Goal: Check status: Check status

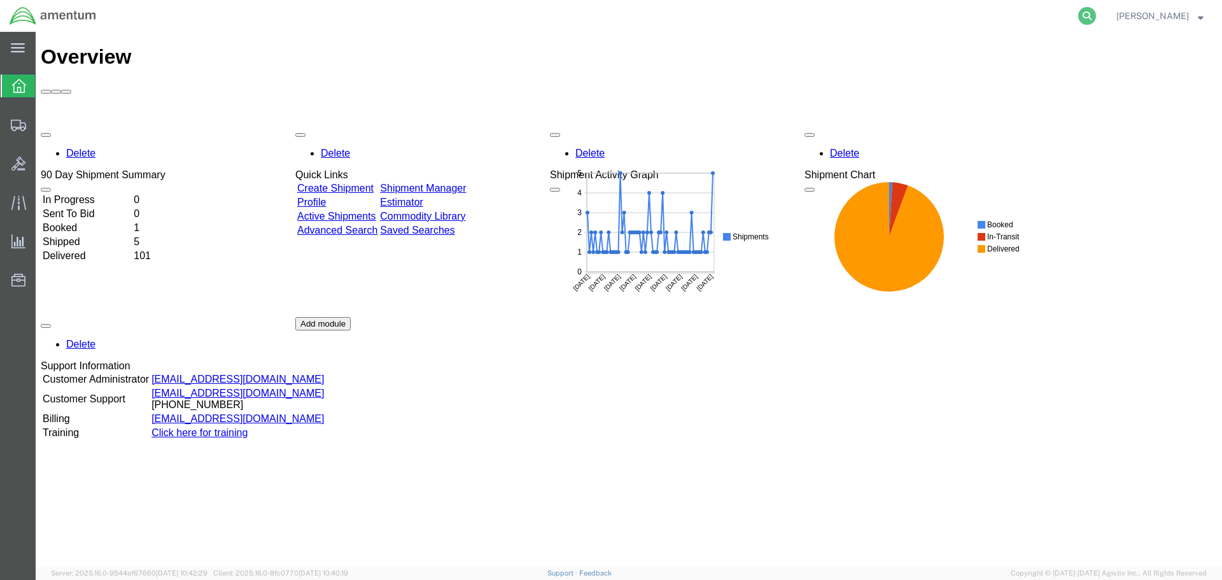
click at [1086, 14] on icon at bounding box center [1088, 16] width 18 height 18
click at [856, 17] on input "search" at bounding box center [884, 16] width 387 height 31
paste input "S235-25225-1926"
type input "S235-25225-1926"
click at [1083, 12] on icon at bounding box center [1088, 16] width 18 height 18
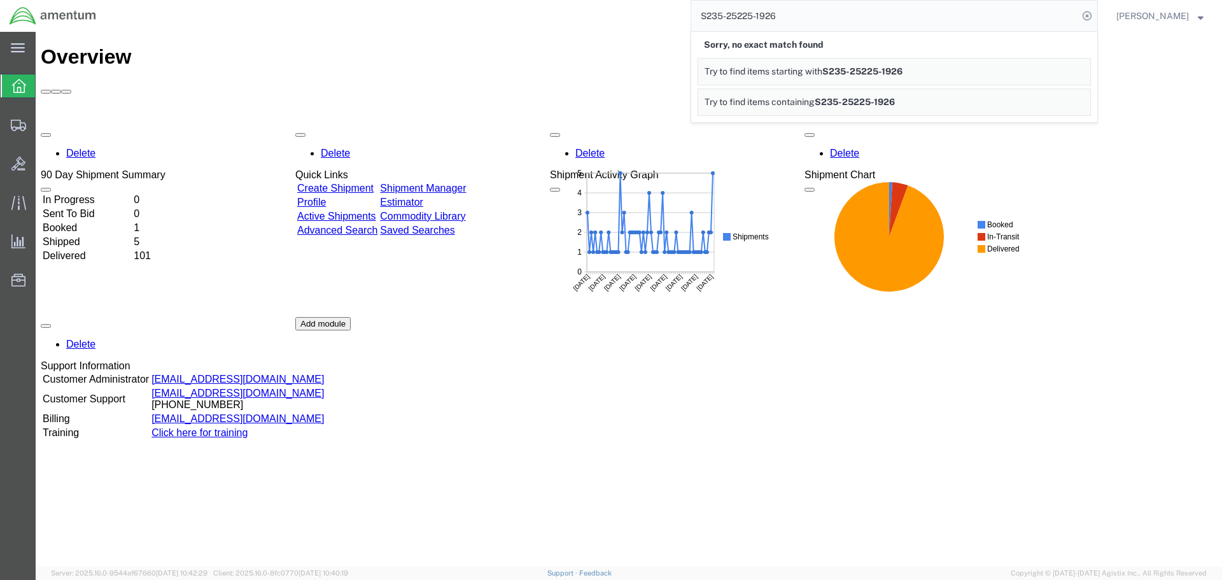
click at [19, 87] on icon at bounding box center [19, 86] width 14 height 14
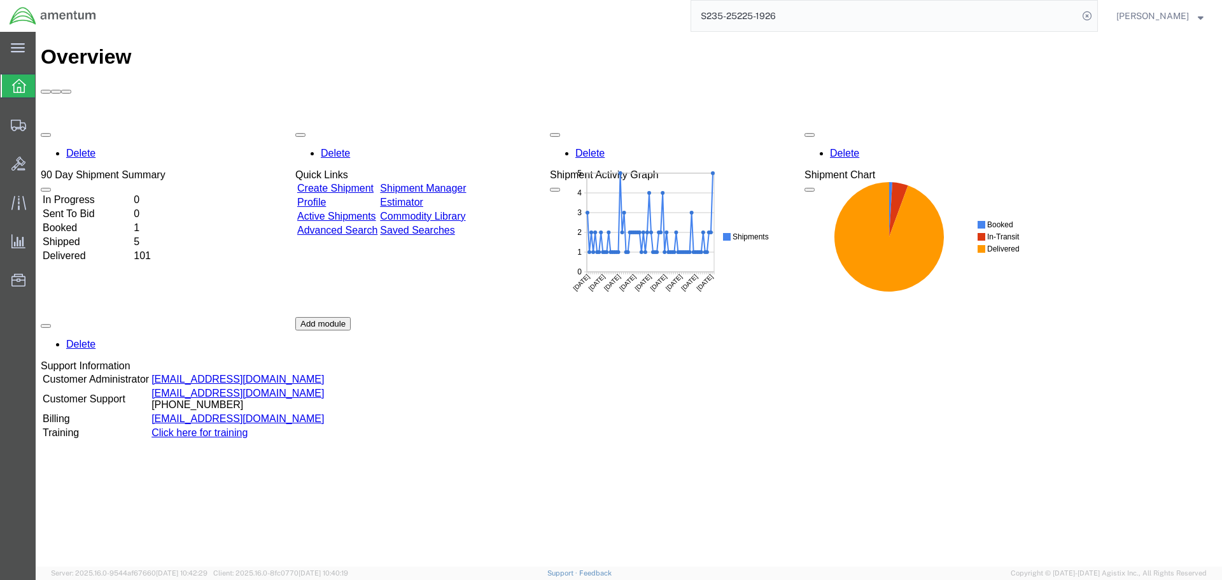
click at [466, 183] on link "Shipment Manager" at bounding box center [423, 188] width 86 height 11
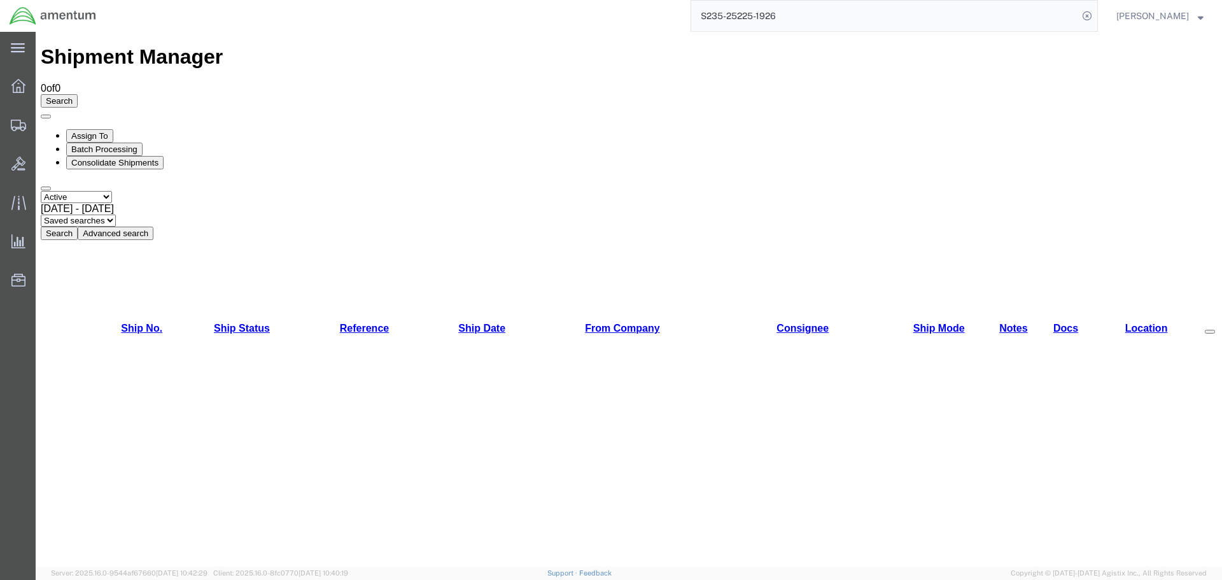
click at [112, 191] on select "Select status Active All Shipments Approved Booked Canceled Delivered Denied Ne…" at bounding box center [76, 197] width 71 height 12
select select "PENDING"
click at [41, 191] on select "Select status Active All Shipments Approved Booked Canceled Delivered Denied Ne…" at bounding box center [76, 197] width 71 height 12
click at [78, 227] on button "Search" at bounding box center [59, 233] width 37 height 13
click at [112, 191] on select "Select status Active All Shipments Approved Booked Canceled Delivered Denied Ne…" at bounding box center [76, 197] width 71 height 12
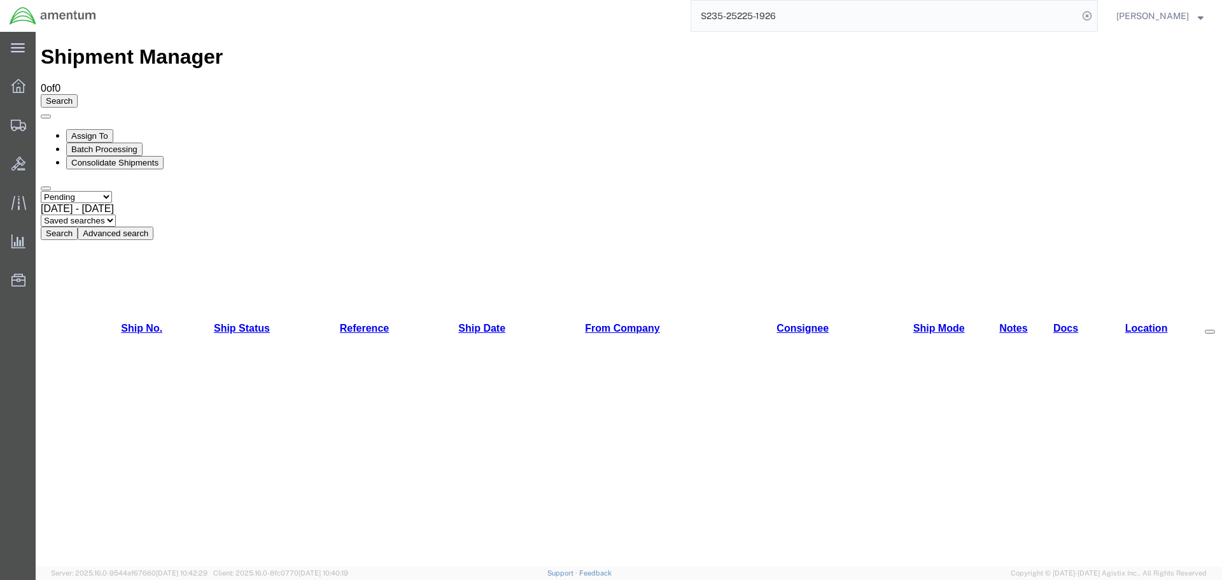
select select "ALL"
click at [41, 191] on select "Select status Active All Shipments Approved Booked Canceled Delivered Denied Ne…" at bounding box center [76, 197] width 71 height 12
click at [78, 227] on button "Search" at bounding box center [59, 233] width 37 height 13
